Goal: Contribute content: Add original content to the website for others to see

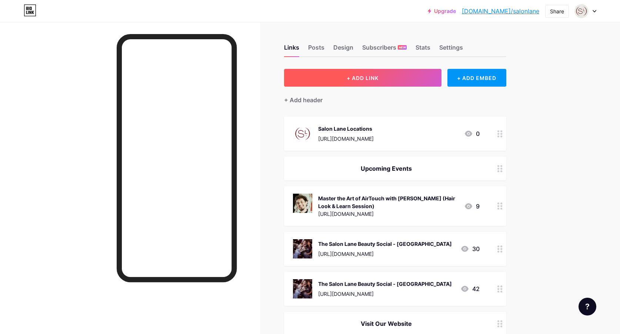
click at [396, 77] on button "+ ADD LINK" at bounding box center [362, 78] width 157 height 18
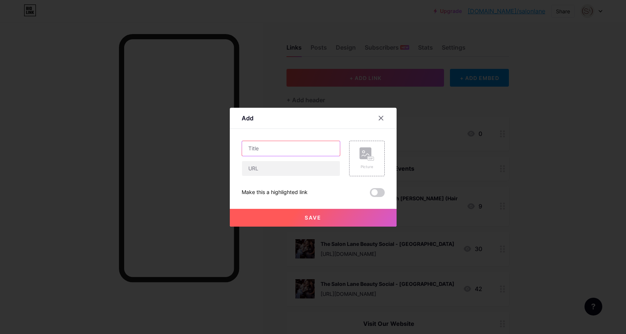
click at [278, 149] on input "text" at bounding box center [291, 148] width 98 height 15
type input "Showpony Educational Workshop QLD"
click at [276, 170] on input "text" at bounding box center [291, 168] width 98 height 15
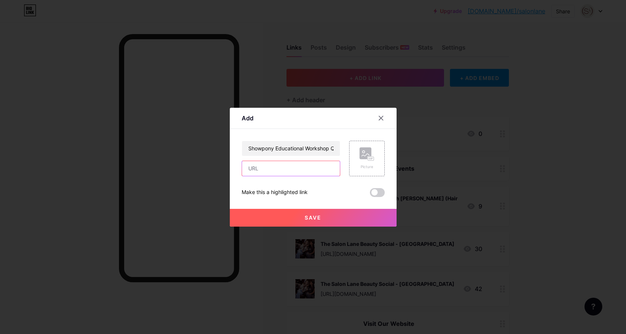
paste input "[URL][DOMAIN_NAME]"
type input "[URL][DOMAIN_NAME]"
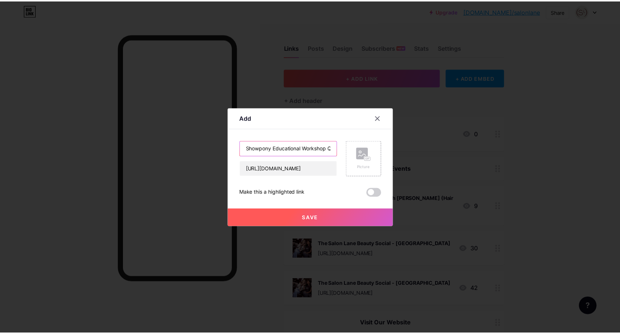
scroll to position [0, 0]
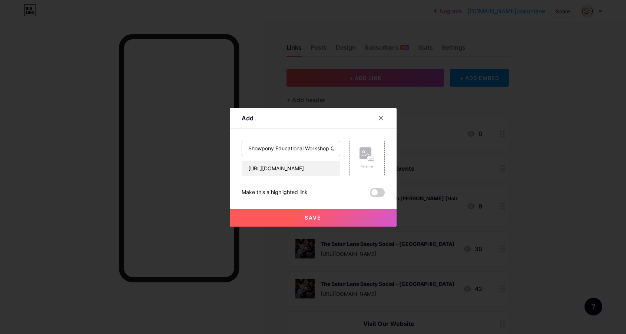
drag, startPoint x: 273, startPoint y: 149, endPoint x: 301, endPoint y: 147, distance: 28.2
click at [301, 147] on input "Showpony Educational Workshop QLD" at bounding box center [291, 148] width 98 height 15
type input "Showpony Hair Extensions Workshop QLD"
click at [365, 164] on div "Picture" at bounding box center [366, 158] width 15 height 22
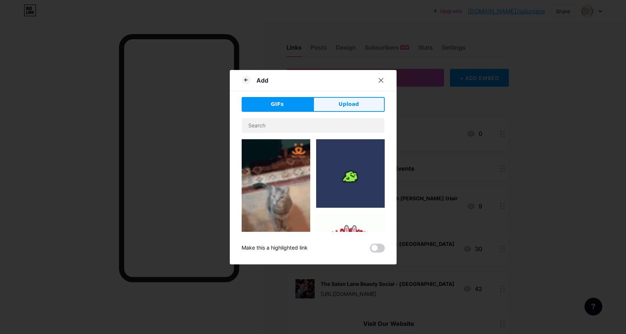
click at [342, 107] on span "Upload" at bounding box center [348, 104] width 20 height 8
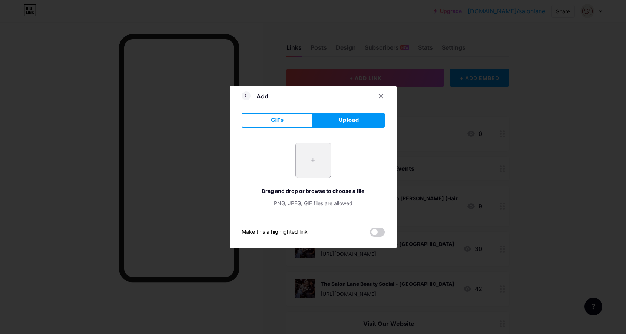
click at [306, 164] on input "file" at bounding box center [313, 160] width 35 height 35
type input "C:\fakepath\Untitled design (6).png"
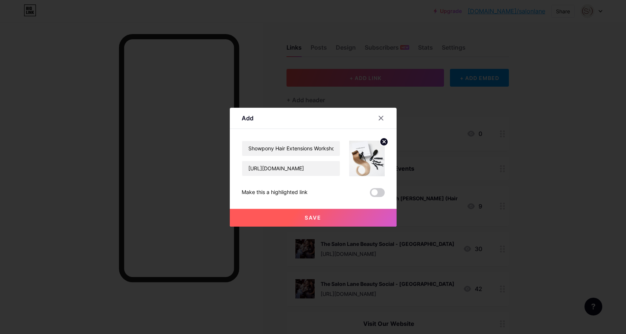
click at [306, 216] on span "Save" at bounding box center [313, 218] width 17 height 6
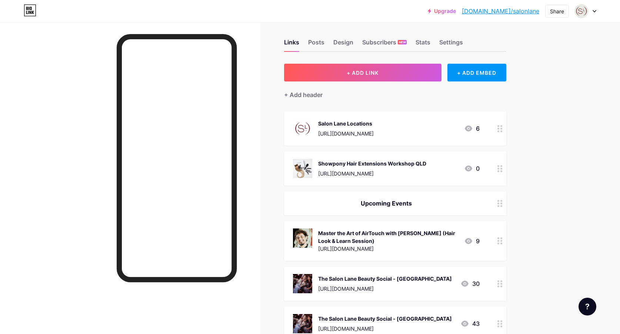
scroll to position [11, 0]
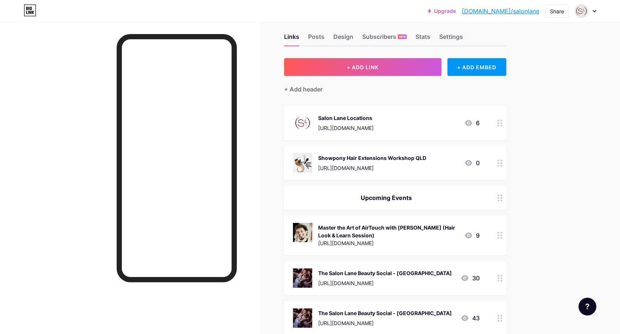
click at [385, 228] on div "Master the Art of AirTouch with [PERSON_NAME] (Hair Look & Learn Session)" at bounding box center [388, 232] width 140 height 16
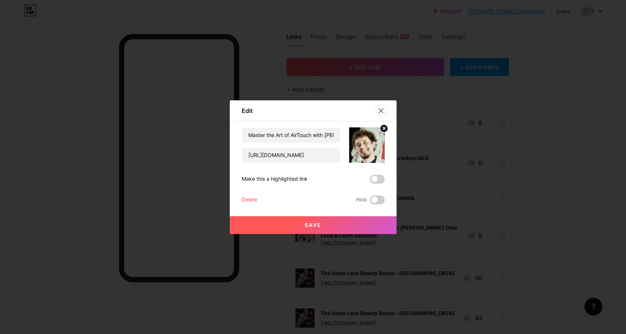
click at [378, 113] on icon at bounding box center [381, 111] width 6 height 6
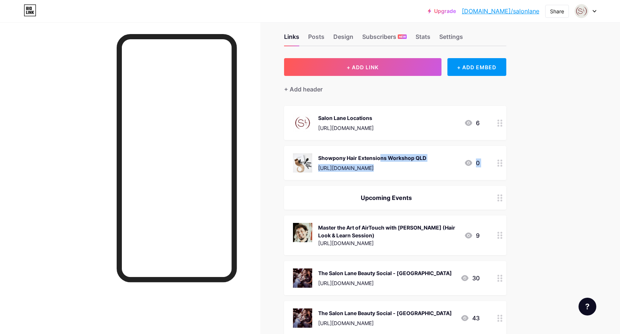
drag, startPoint x: 349, startPoint y: 159, endPoint x: 345, endPoint y: 200, distance: 41.6
drag, startPoint x: 326, startPoint y: 202, endPoint x: 319, endPoint y: 195, distance: 10.2
click at [319, 195] on div "Upcoming Events" at bounding box center [395, 198] width 222 height 24
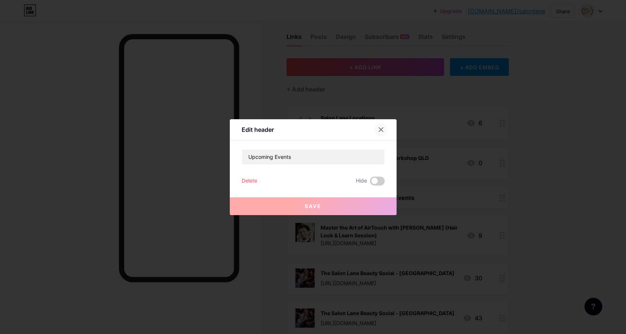
click at [384, 130] on div at bounding box center [380, 129] width 13 height 13
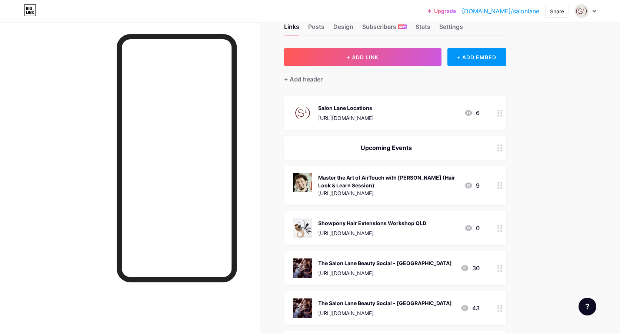
scroll to position [0, 0]
